Goal: Information Seeking & Learning: Learn about a topic

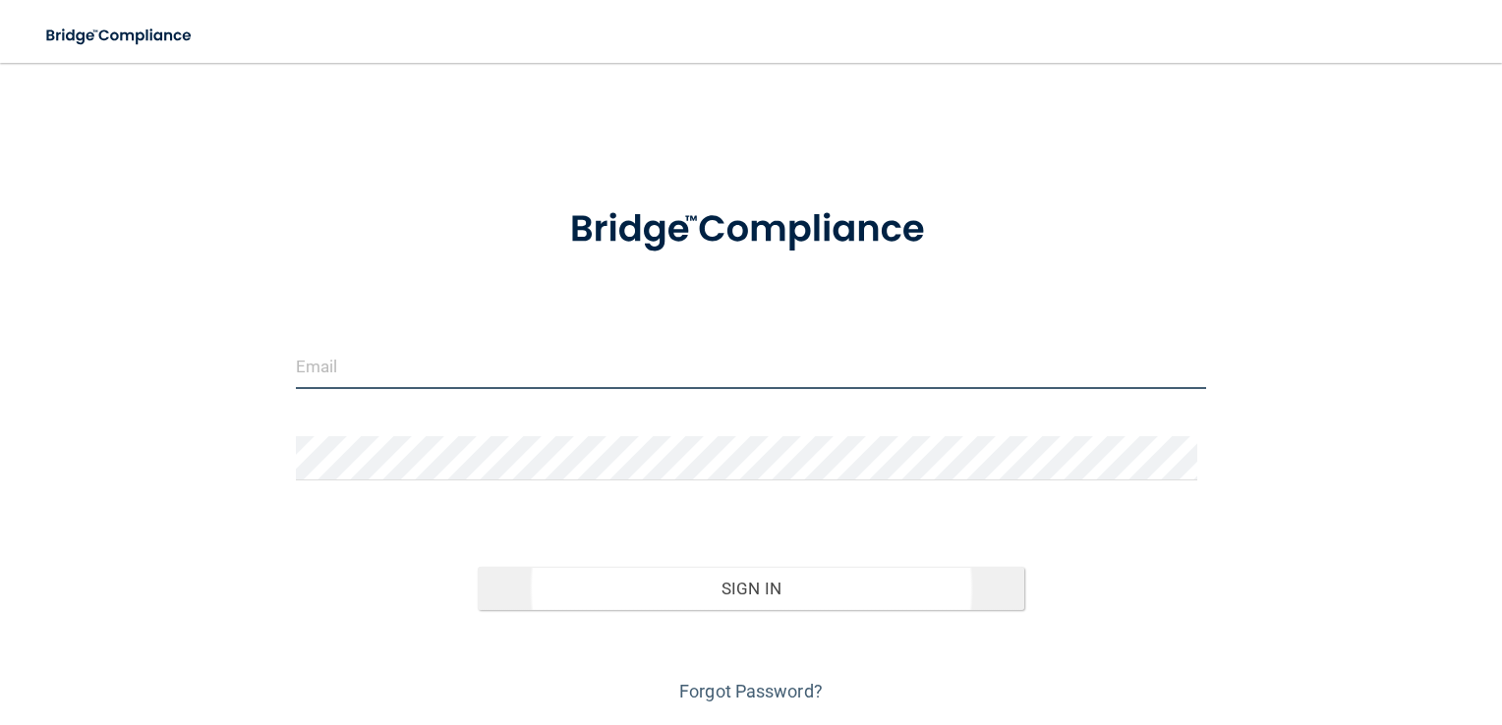
type input "[EMAIL_ADDRESS][DOMAIN_NAME]"
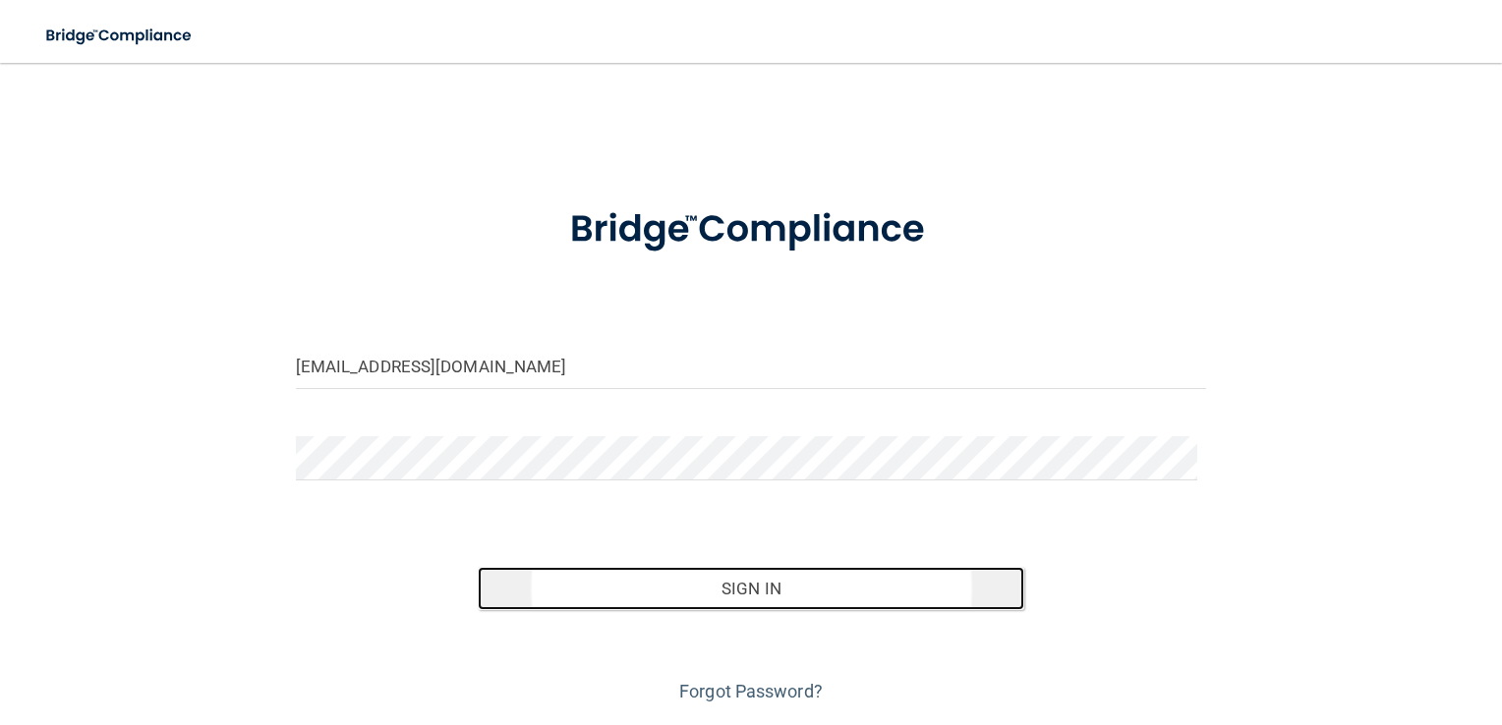
click at [749, 594] on button "Sign In" at bounding box center [751, 588] width 546 height 43
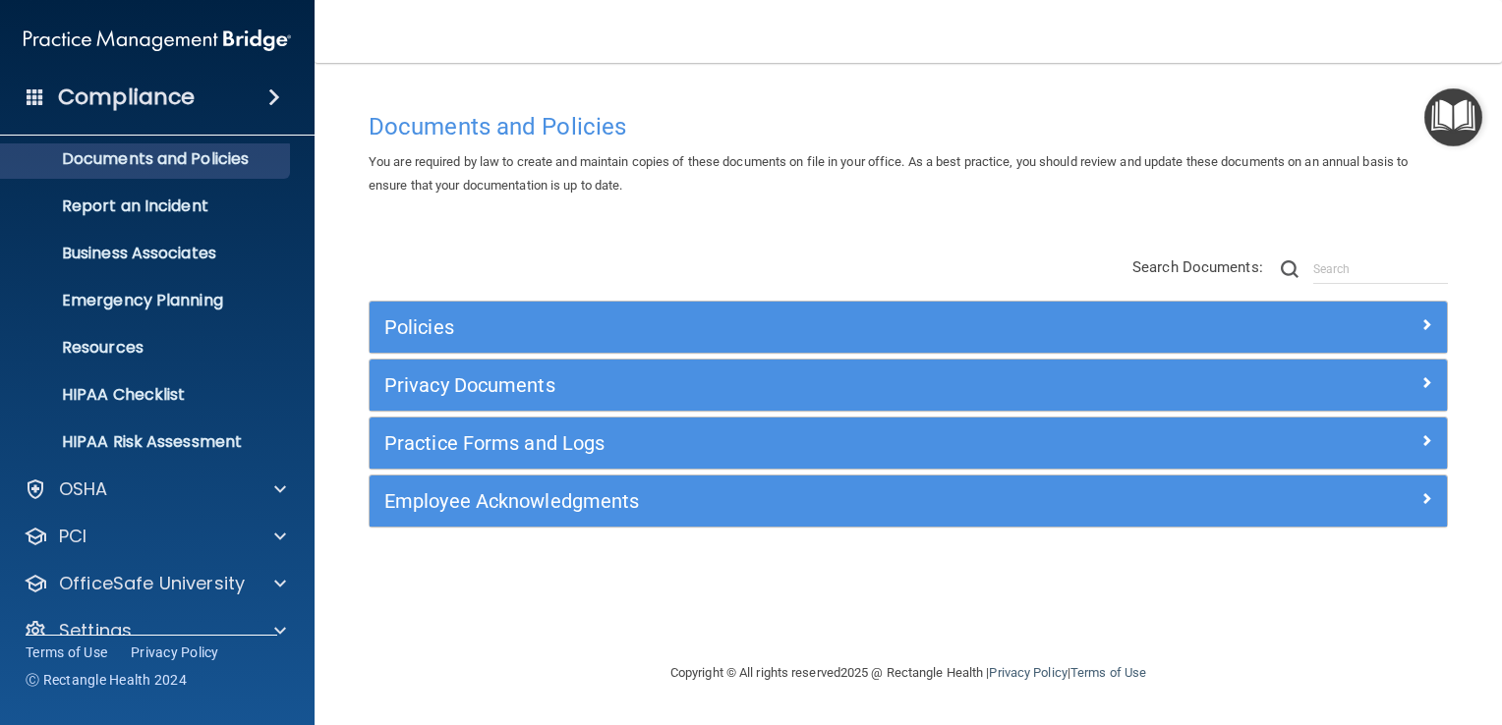
scroll to position [89, 0]
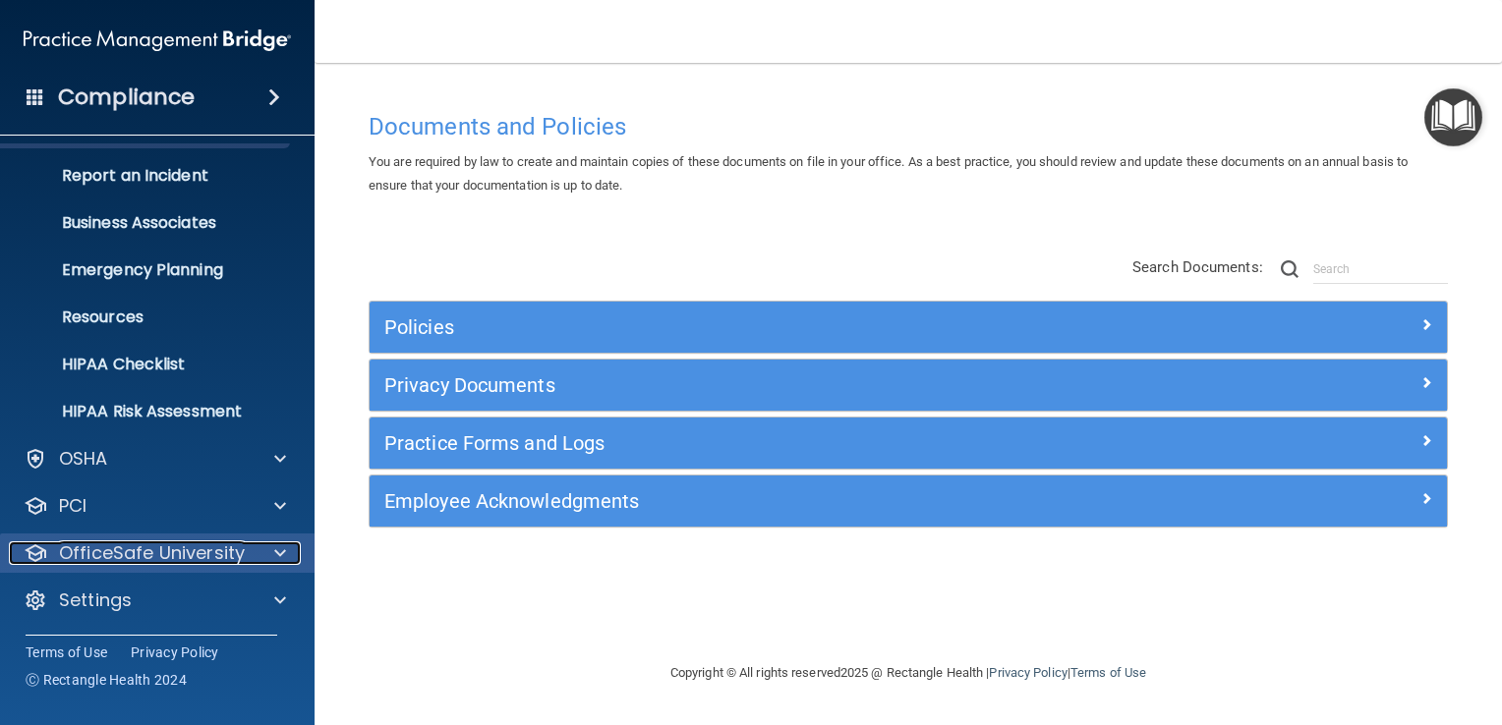
click at [282, 556] on span at bounding box center [280, 554] width 12 height 24
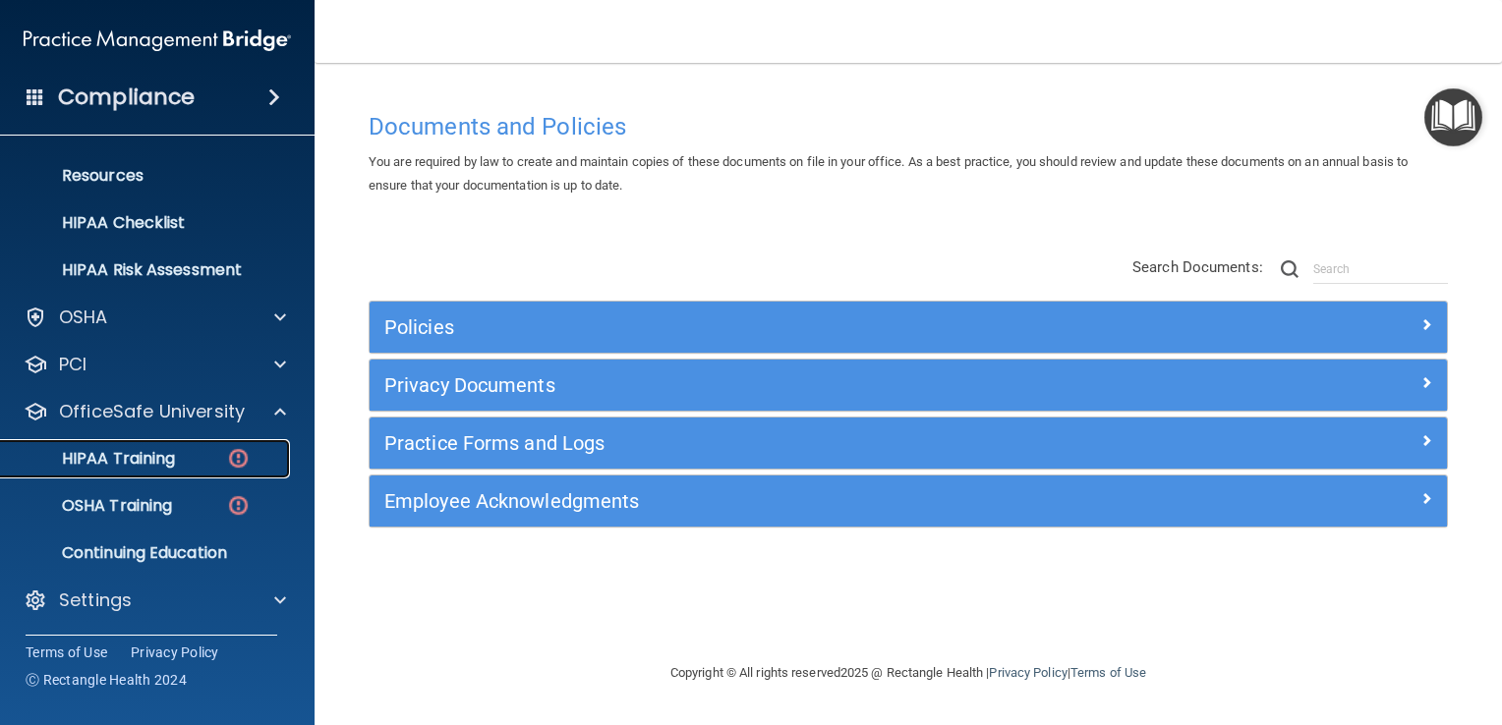
click at [193, 458] on div "HIPAA Training" at bounding box center [147, 459] width 268 height 20
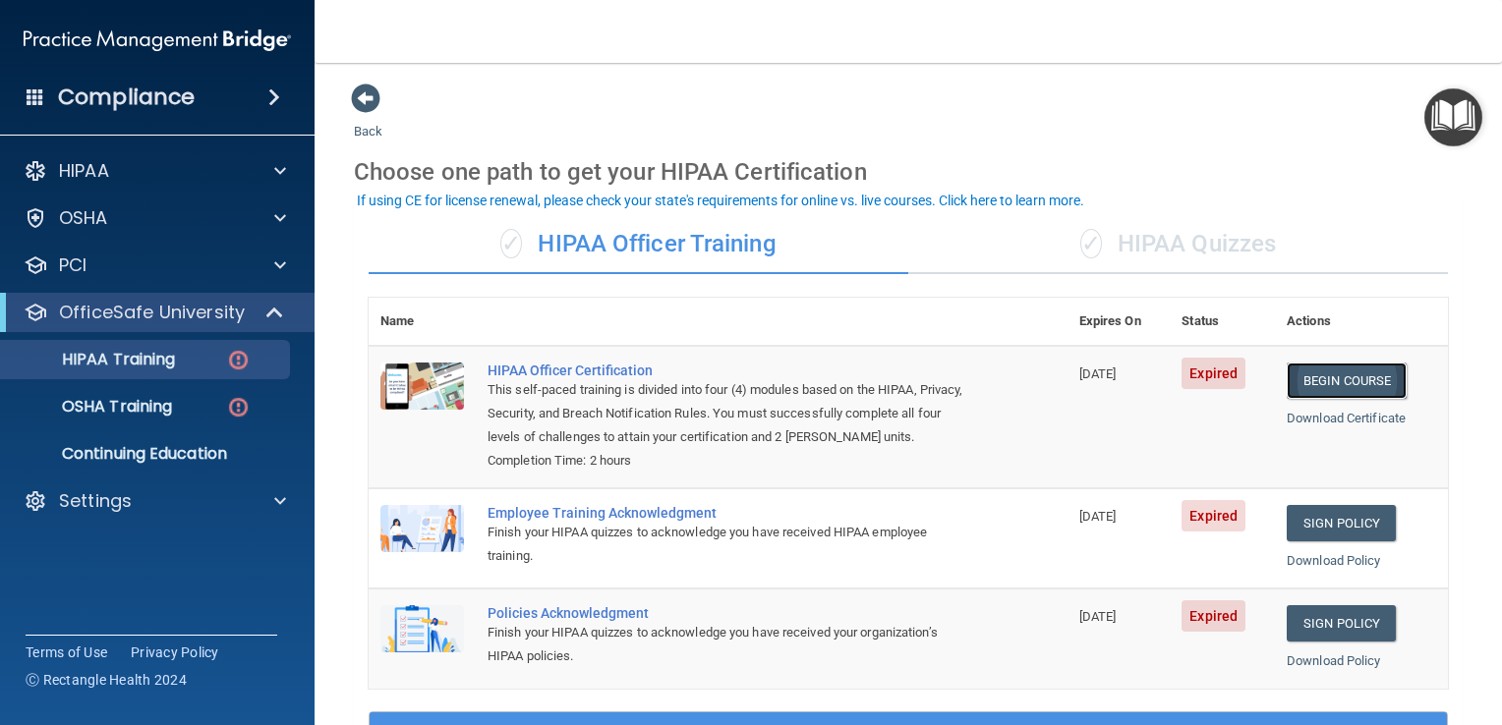
click at [1316, 375] on link "Begin Course" at bounding box center [1346, 381] width 120 height 36
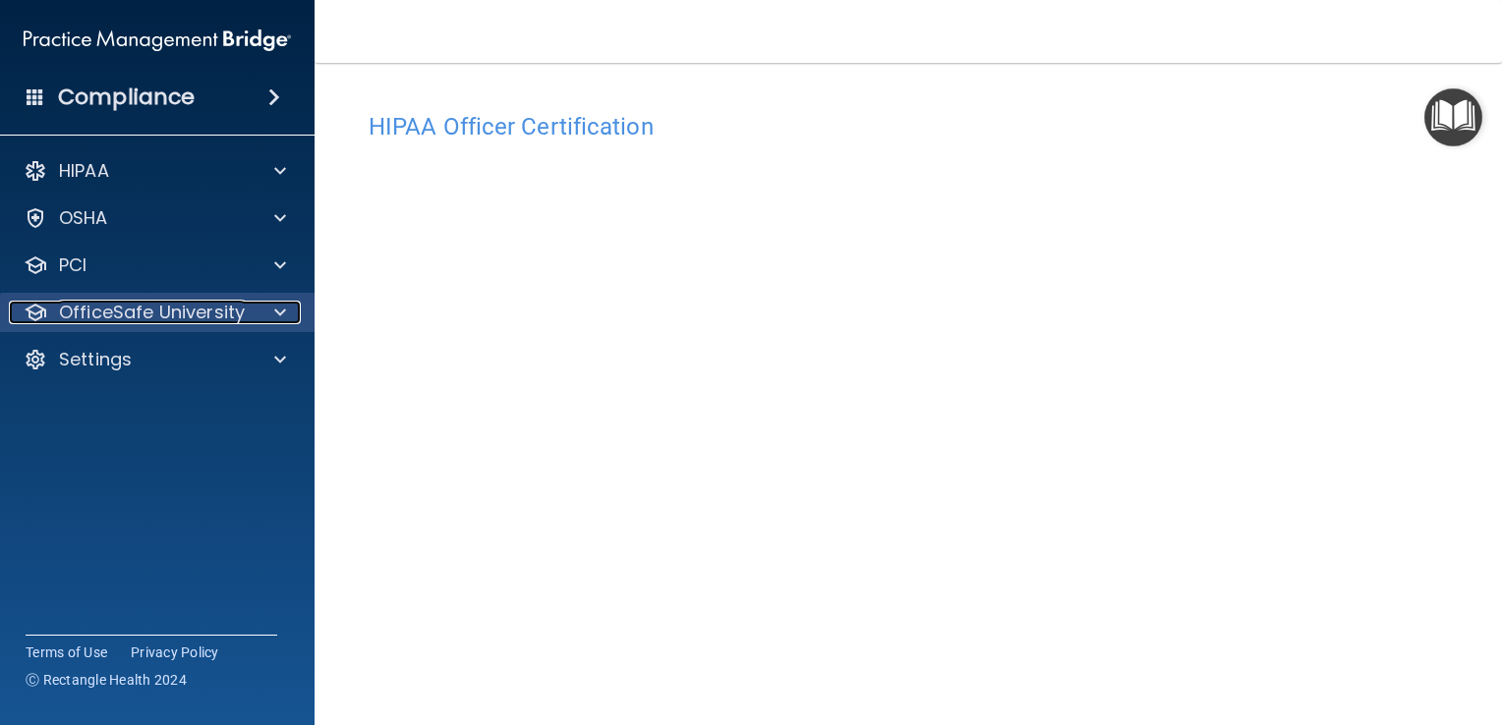
click at [284, 312] on span at bounding box center [280, 313] width 12 height 24
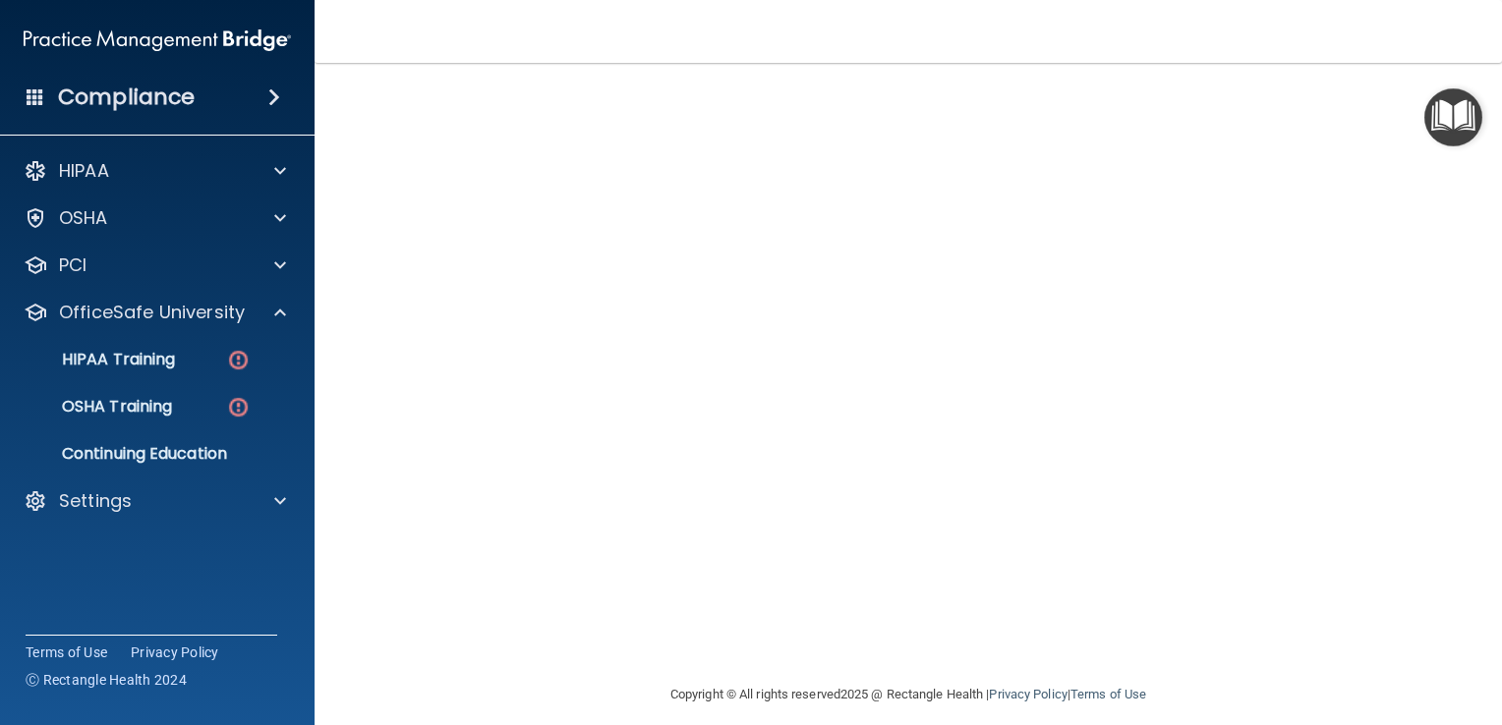
scroll to position [149, 0]
